Goal: Use online tool/utility: Use online tool/utility

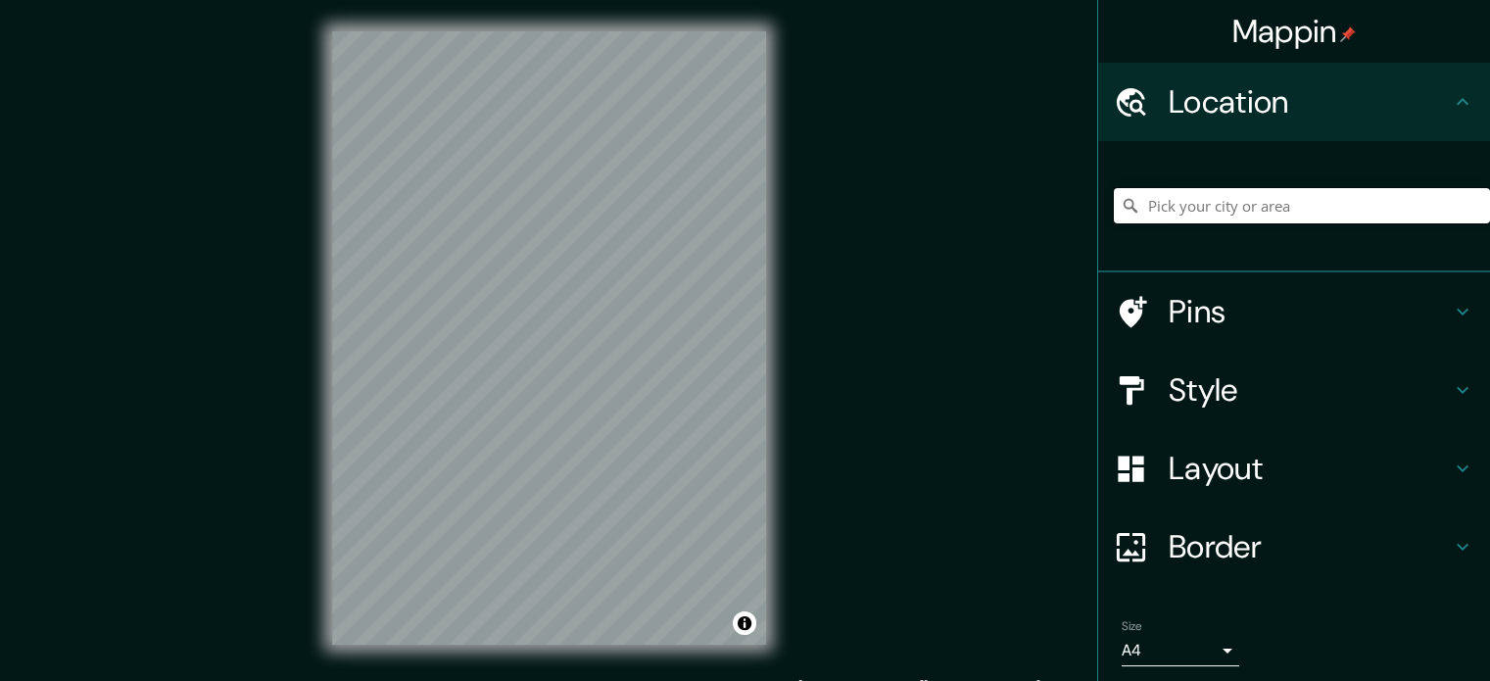
click at [1164, 199] on input "Pick your city or area" at bounding box center [1302, 205] width 376 height 35
click at [1164, 199] on input "Ate Dalo, 87261, [GEOGRAPHIC_DATA], [GEOGRAPHIC_DATA], [GEOGRAPHIC_DATA], [GEOG…" at bounding box center [1302, 205] width 376 height 35
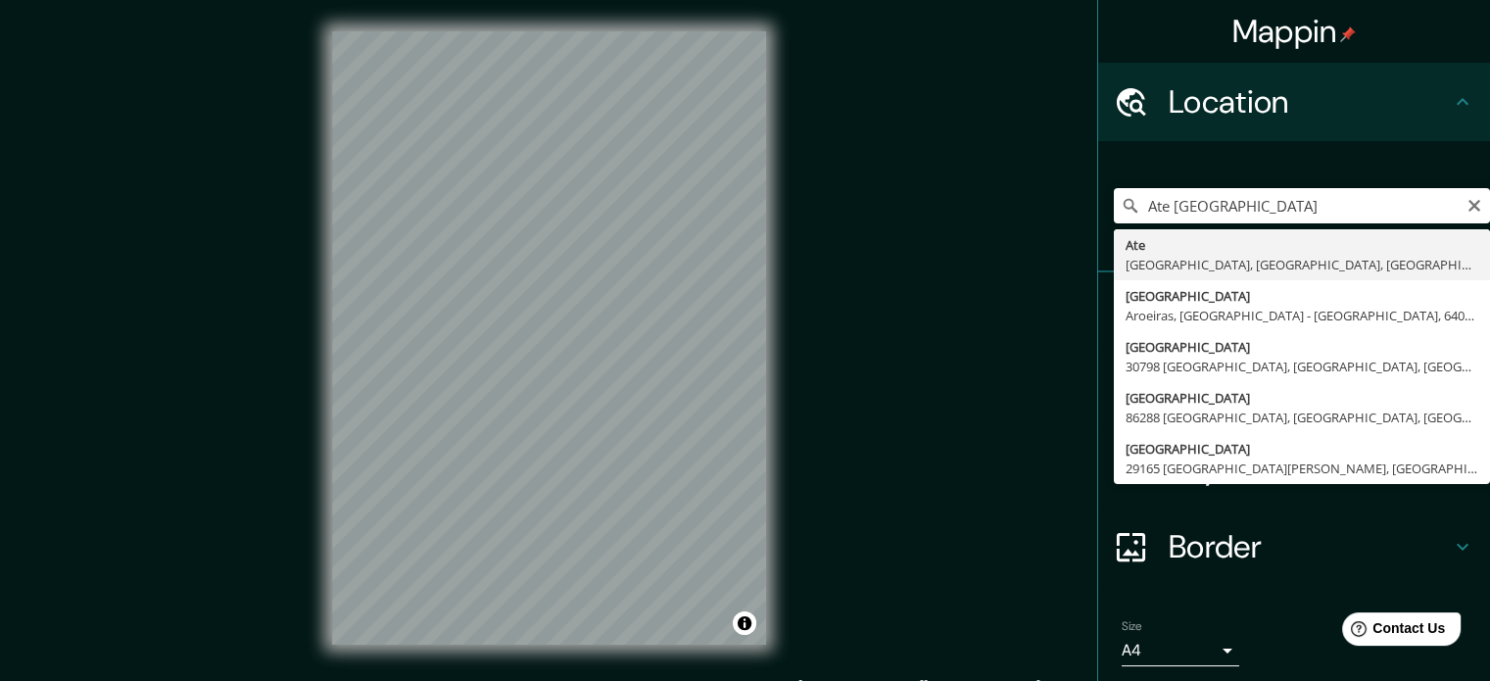
type input "Ate, [GEOGRAPHIC_DATA], [GEOGRAPHIC_DATA], [GEOGRAPHIC_DATA]"
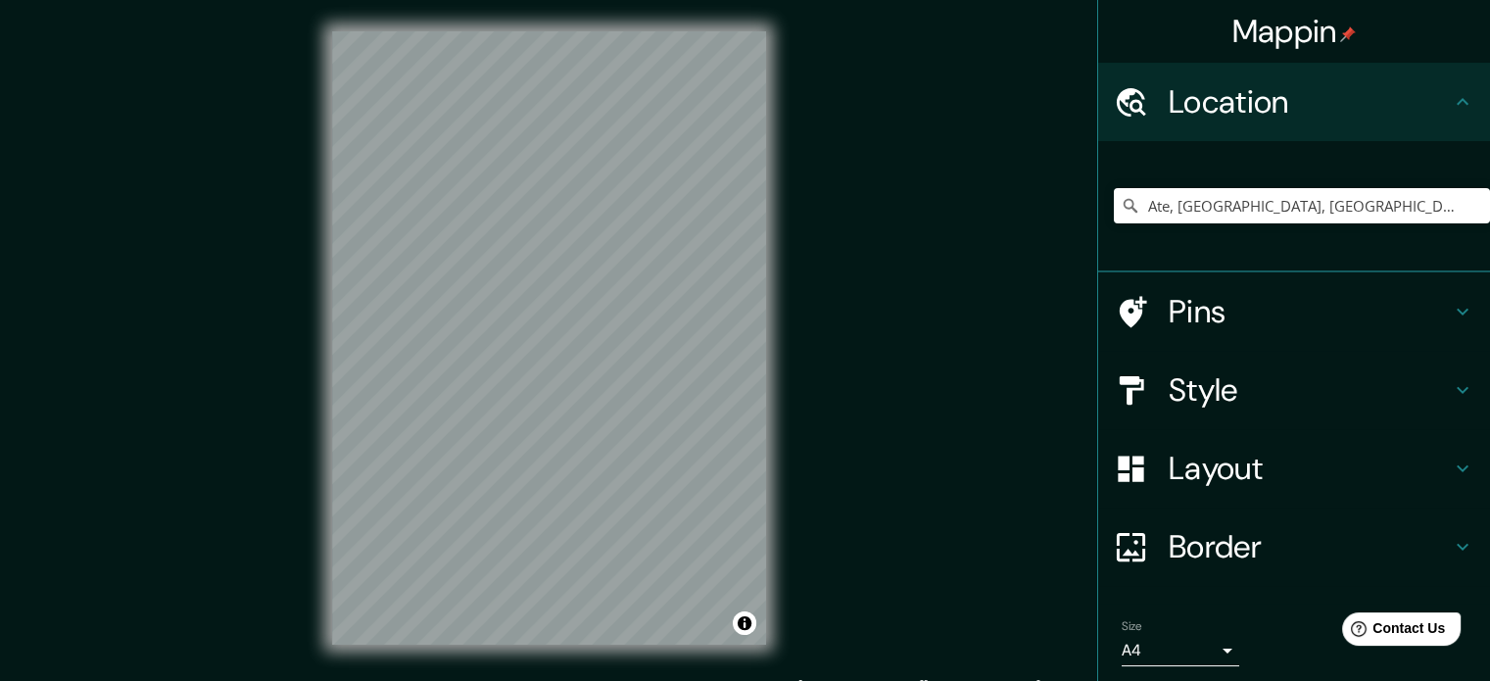
click at [1250, 534] on h4 "Border" at bounding box center [1310, 546] width 282 height 39
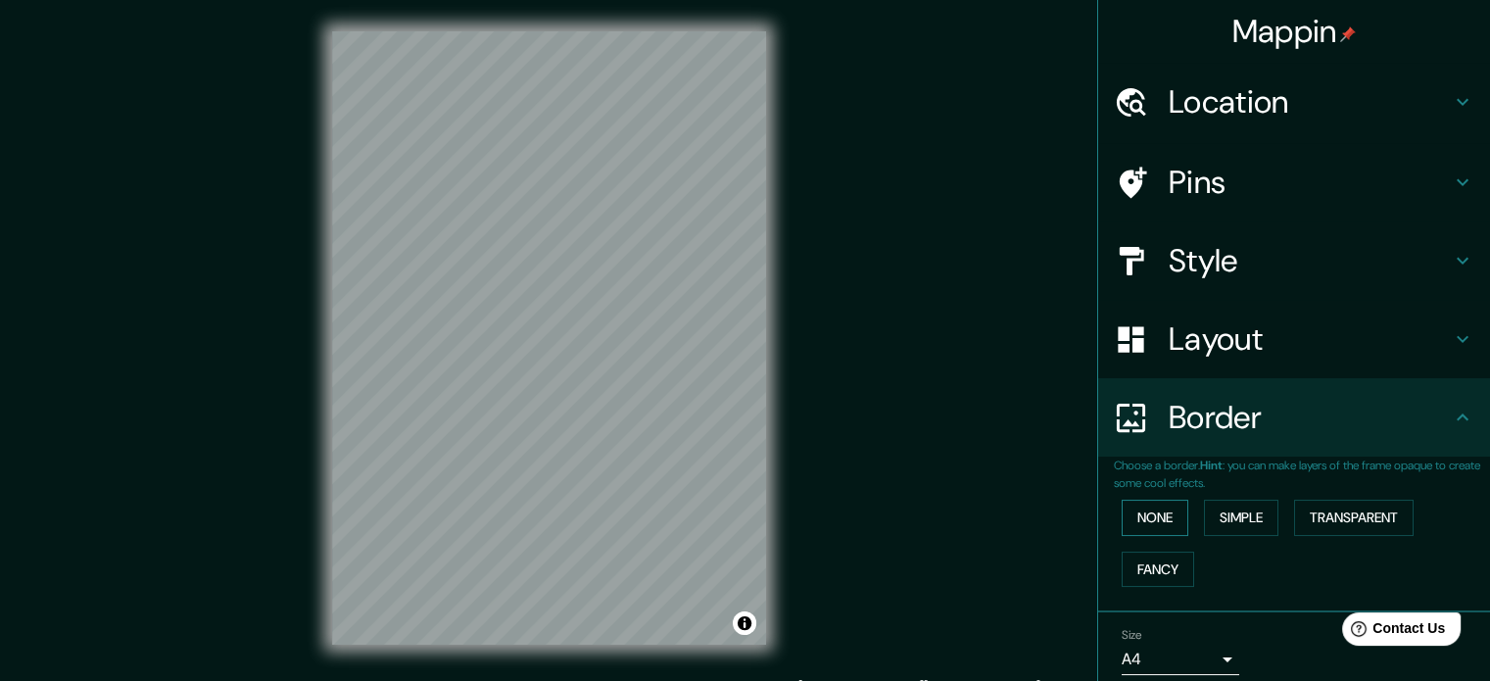
click at [1154, 505] on button "None" at bounding box center [1155, 518] width 67 height 36
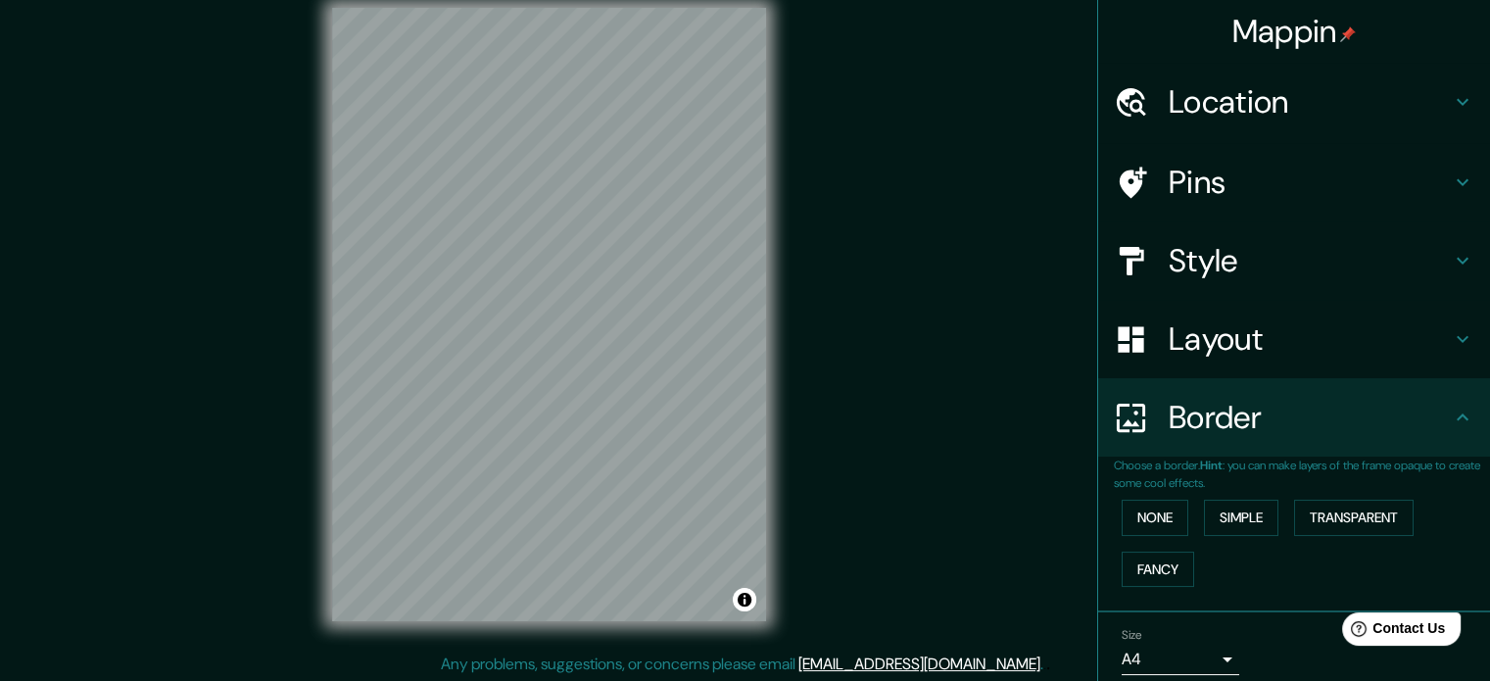
scroll to position [25, 0]
click at [954, 323] on div "Mappin Location [GEOGRAPHIC_DATA], [GEOGRAPHIC_DATA], [GEOGRAPHIC_DATA], [GEOGR…" at bounding box center [745, 328] width 1490 height 707
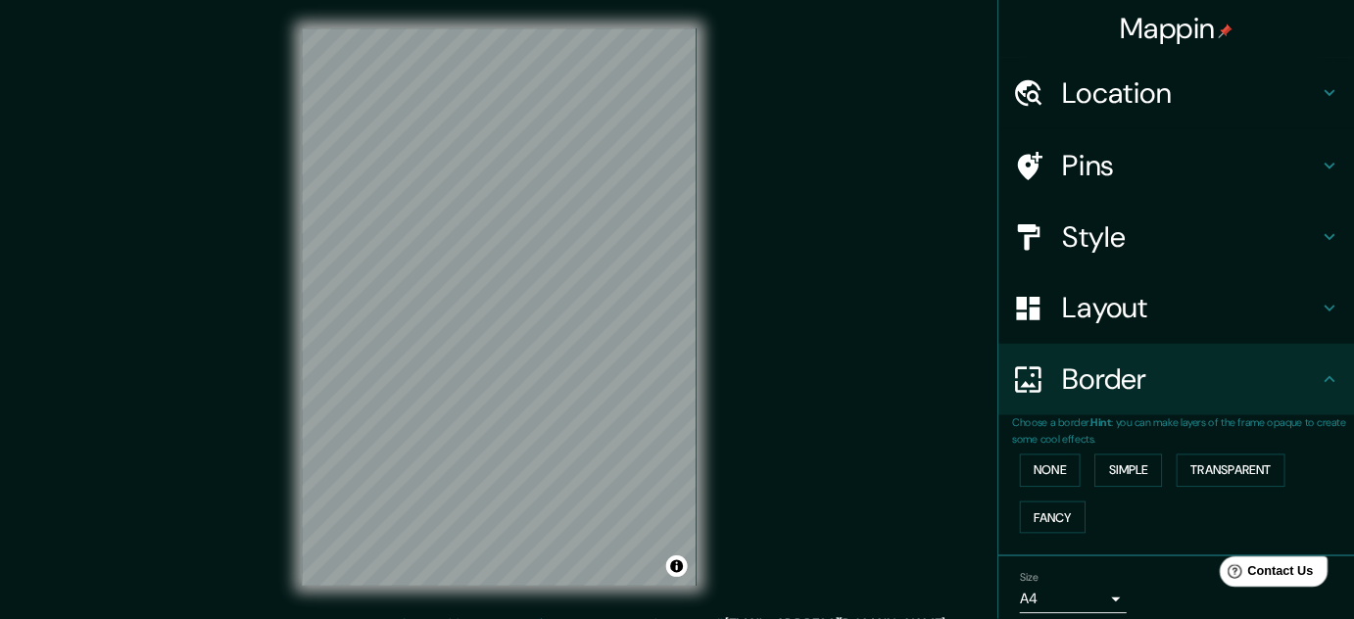
scroll to position [0, 0]
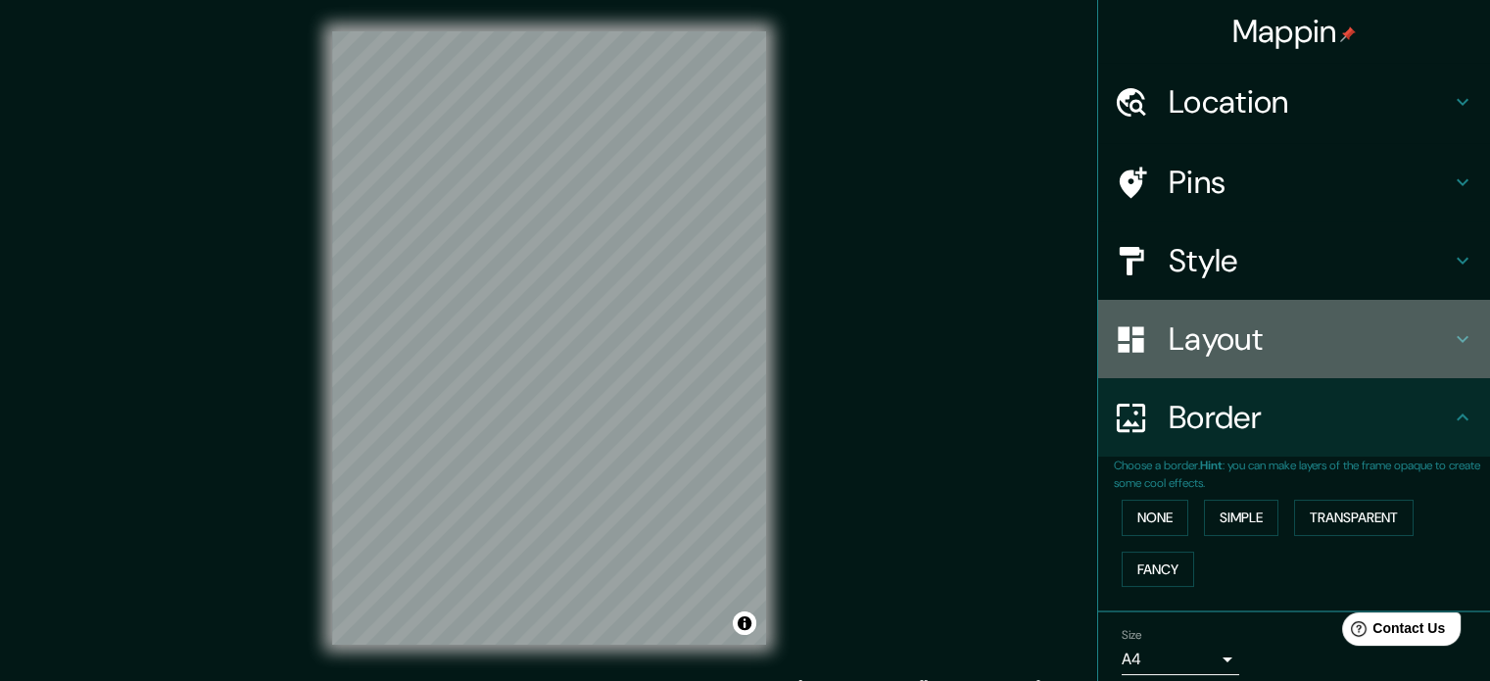
click at [1411, 340] on h4 "Layout" at bounding box center [1310, 338] width 282 height 39
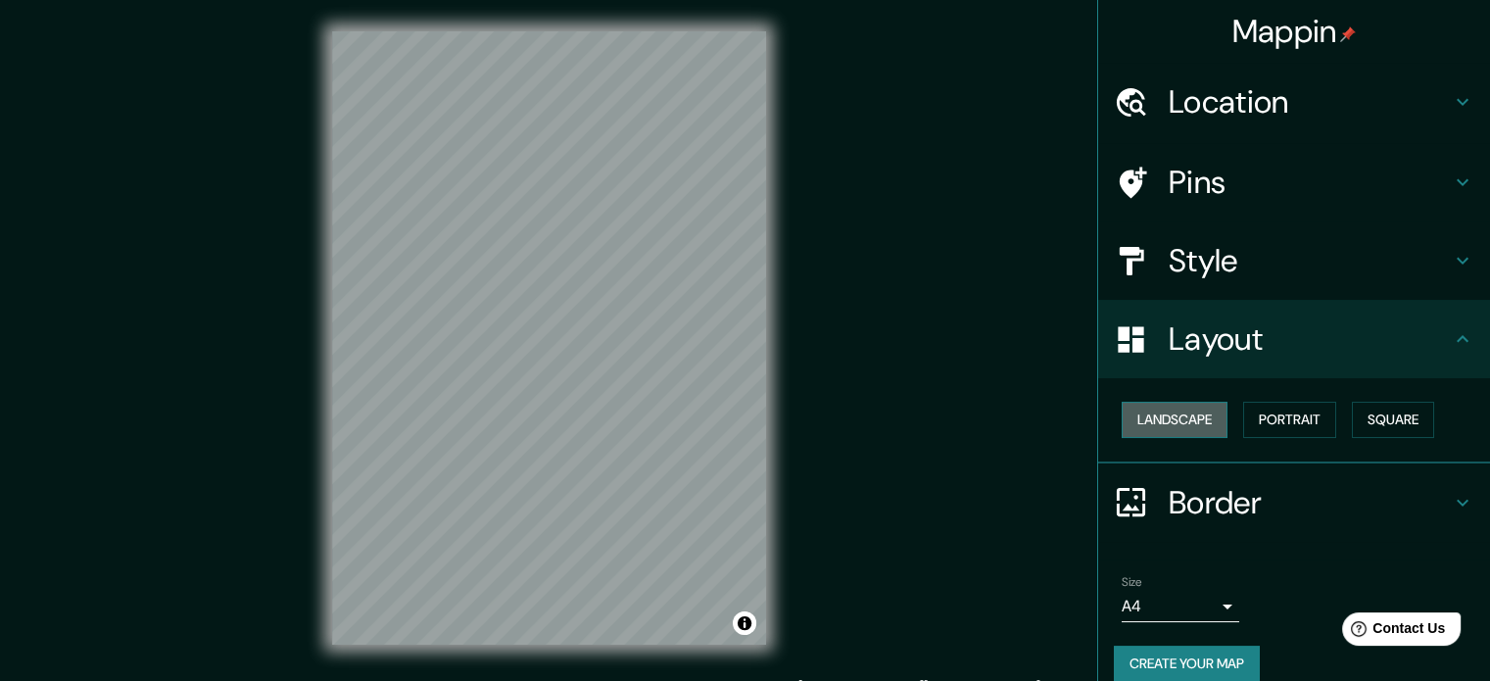
click at [1181, 424] on button "Landscape" at bounding box center [1175, 420] width 106 height 36
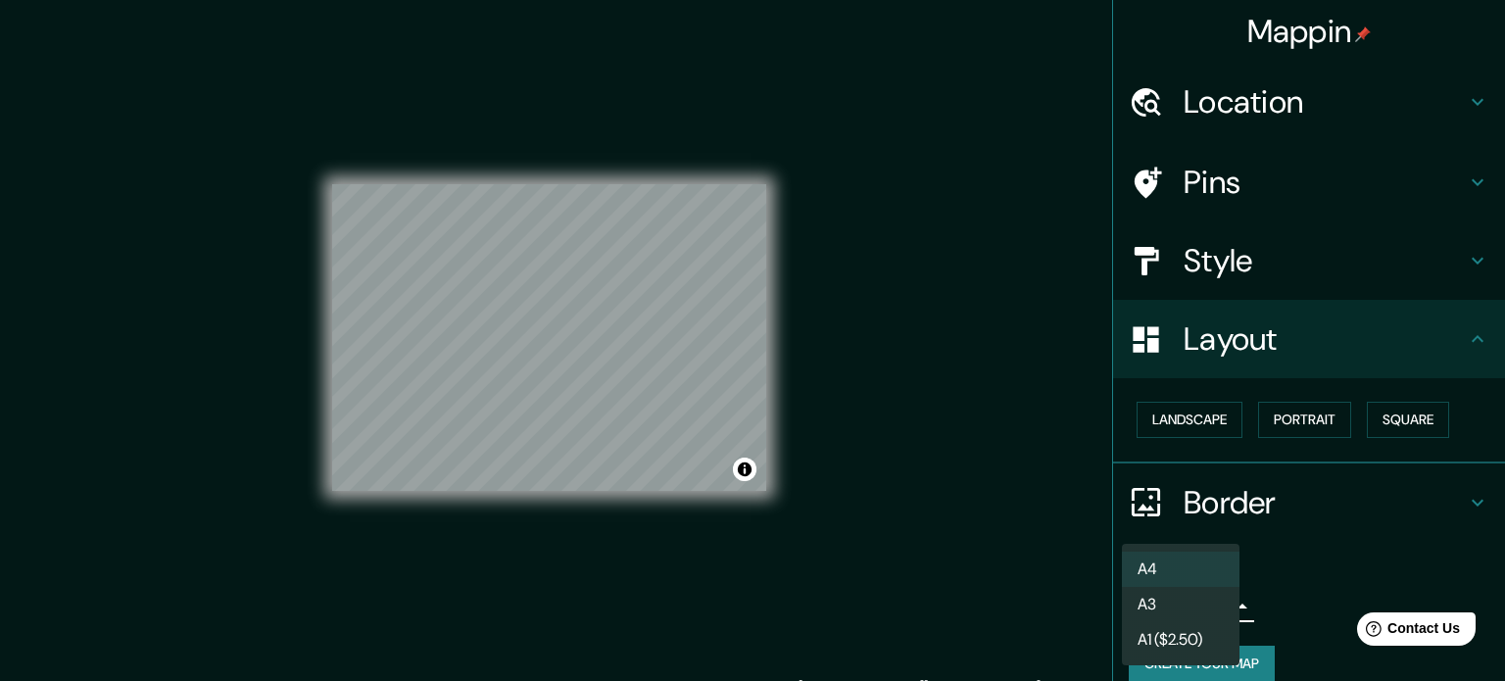
click at [1187, 606] on body "Mappin Location [GEOGRAPHIC_DATA], [GEOGRAPHIC_DATA], [GEOGRAPHIC_DATA], [GEOGR…" at bounding box center [752, 340] width 1505 height 681
click at [1176, 610] on li "A3" at bounding box center [1181, 604] width 118 height 35
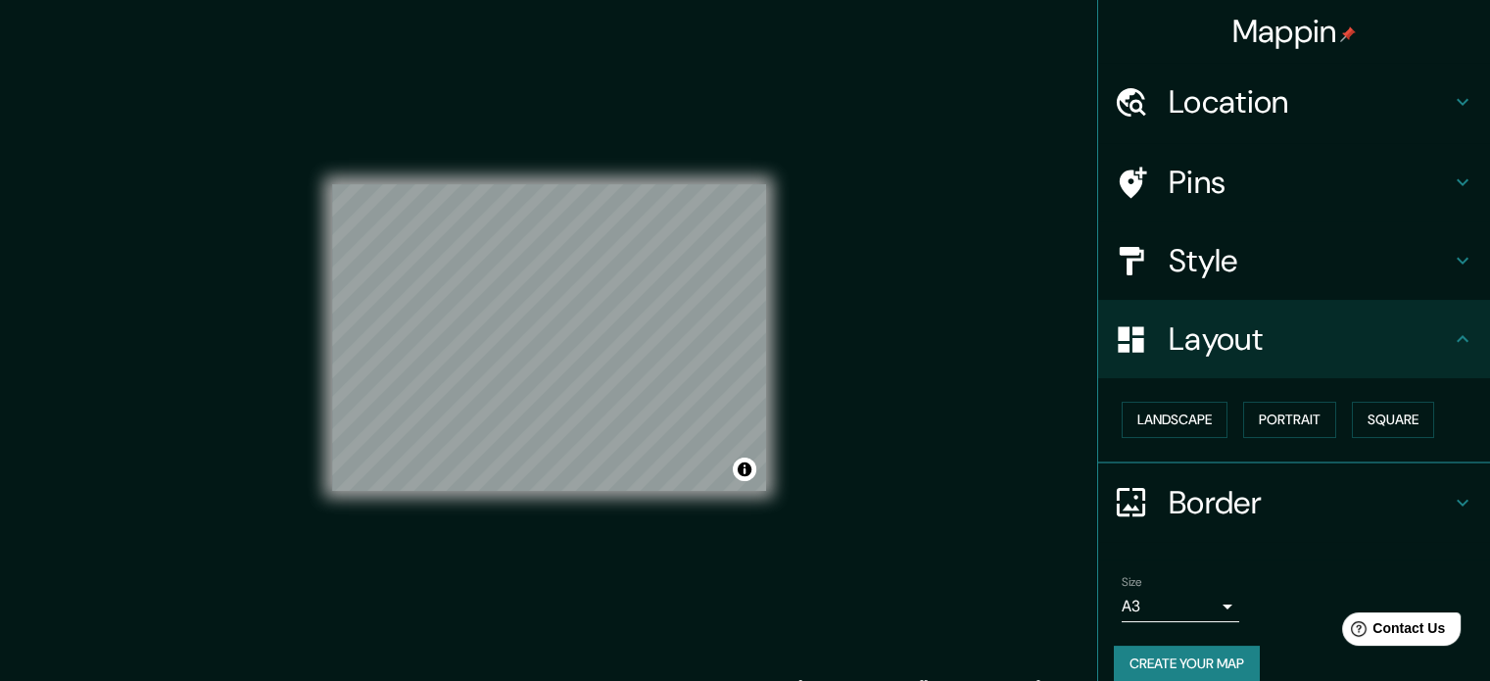
click at [951, 289] on div "Mappin Location [GEOGRAPHIC_DATA], [GEOGRAPHIC_DATA], [GEOGRAPHIC_DATA], [GEOGR…" at bounding box center [745, 353] width 1490 height 707
click at [991, 121] on div "Mappin Location [GEOGRAPHIC_DATA], [GEOGRAPHIC_DATA], [GEOGRAPHIC_DATA], [GEOGR…" at bounding box center [745, 353] width 1490 height 707
